Goal: Task Accomplishment & Management: Use online tool/utility

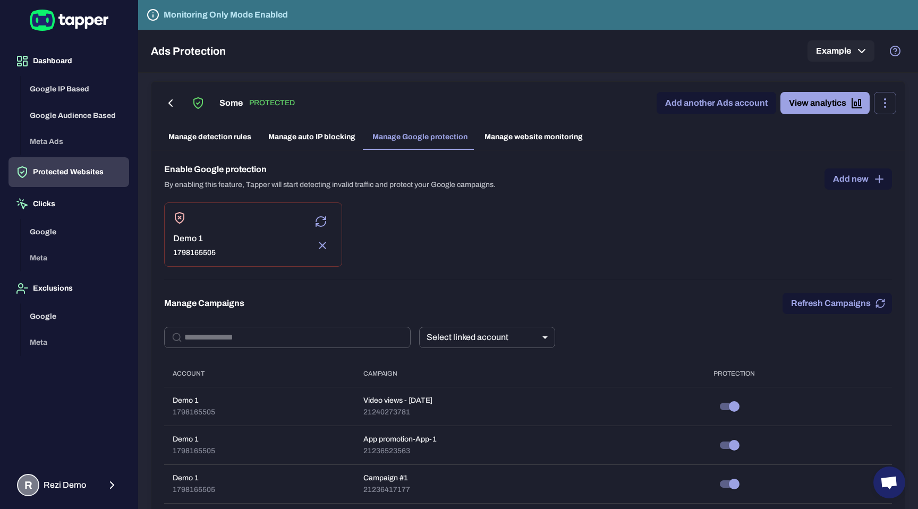
click at [858, 177] on link "Add new" at bounding box center [858, 178] width 67 height 21
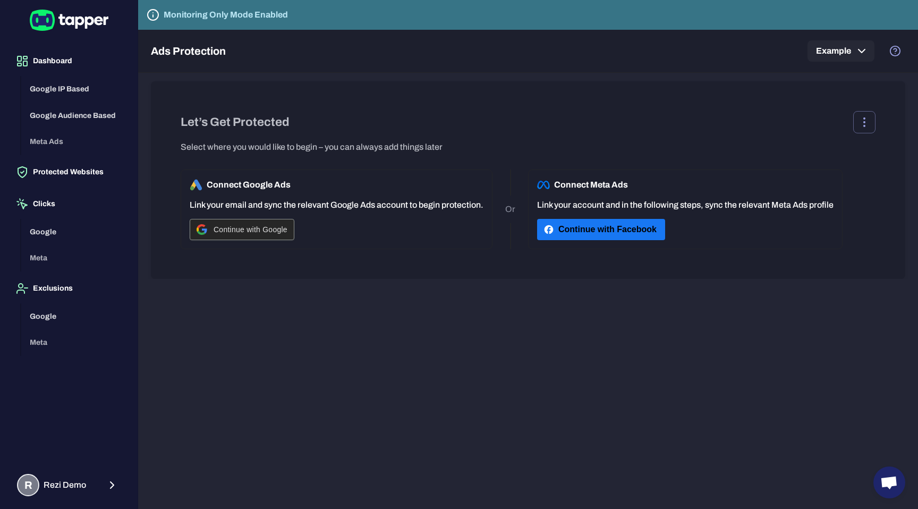
click at [277, 234] on div "Continue with Google" at bounding box center [242, 229] width 91 height 20
click at [281, 226] on span "Continue with Google" at bounding box center [251, 229] width 74 height 9
